Goal: Transaction & Acquisition: Download file/media

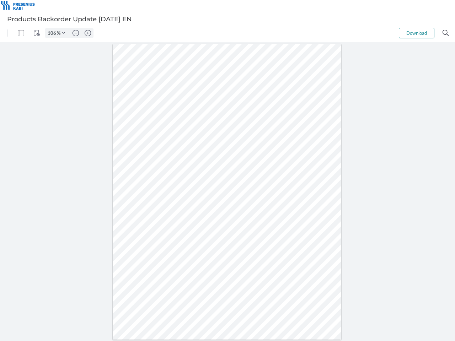
click at [21, 33] on img "Panel" at bounding box center [21, 33] width 6 height 6
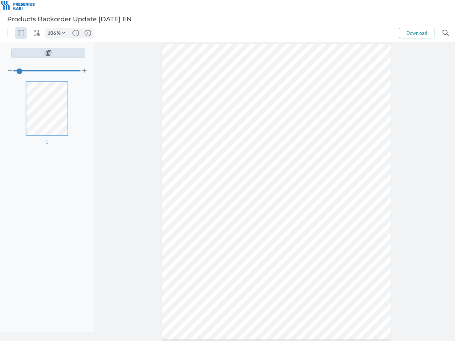
click at [37, 33] on img "View Controls" at bounding box center [36, 33] width 6 height 6
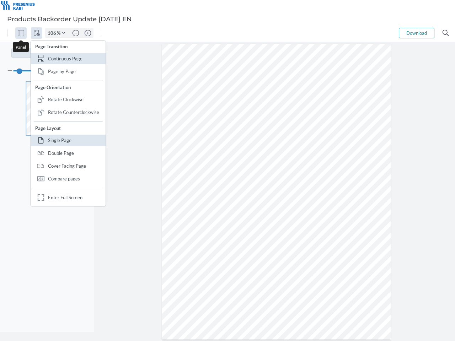
click at [53, 33] on input "106" at bounding box center [50, 33] width 11 height 6
click at [64, 33] on img "Zoom Controls" at bounding box center [63, 33] width 3 height 3
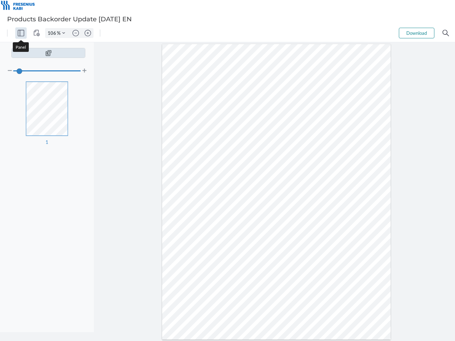
click at [76, 33] on img "Zoom out" at bounding box center [75, 33] width 6 height 6
click at [88, 33] on img "Zoom in" at bounding box center [88, 33] width 6 height 6
type input "106"
click at [416, 33] on button "Download" at bounding box center [417, 33] width 36 height 11
click at [445, 33] on img "Search" at bounding box center [445, 33] width 6 height 6
